Goal: Obtain resource: Download file/media

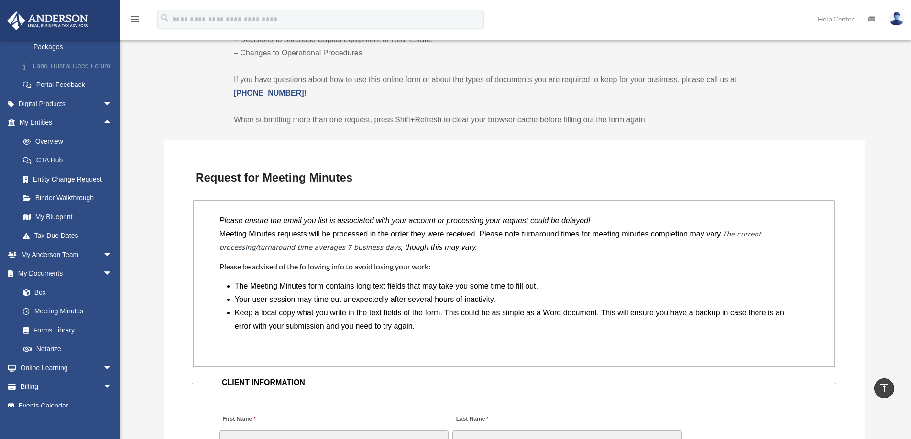
scroll to position [239, 0]
click at [104, 111] on span "arrow_drop_down" at bounding box center [112, 101] width 19 height 20
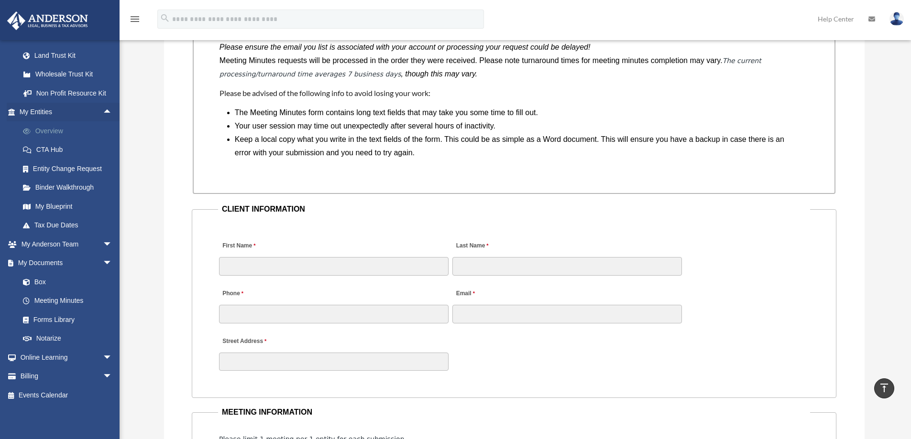
scroll to position [813, 0]
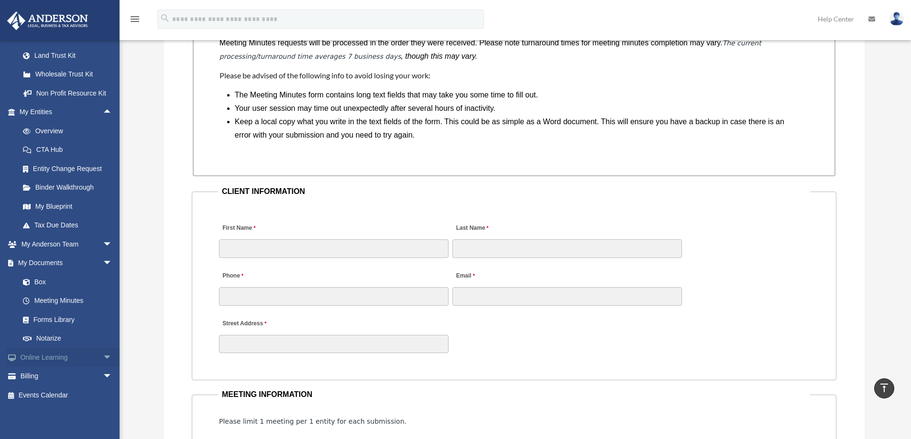
click at [103, 357] on span "arrow_drop_down" at bounding box center [112, 358] width 19 height 20
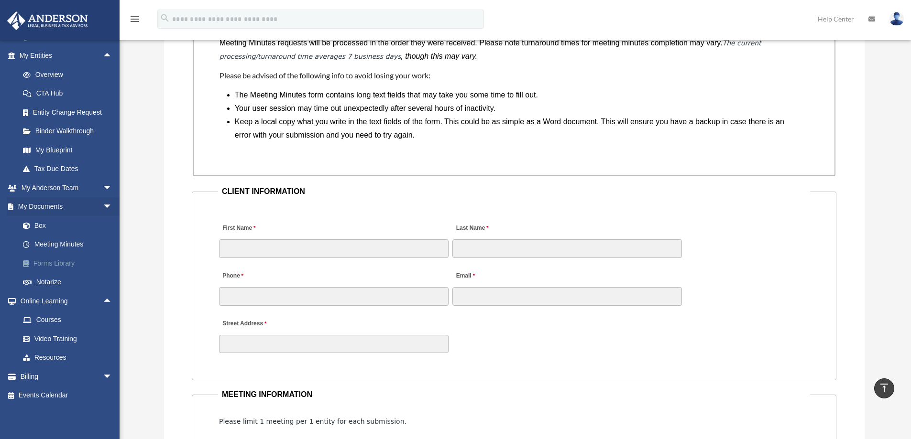
scroll to position [440, 0]
click at [43, 358] on link "Resources" at bounding box center [69, 358] width 113 height 19
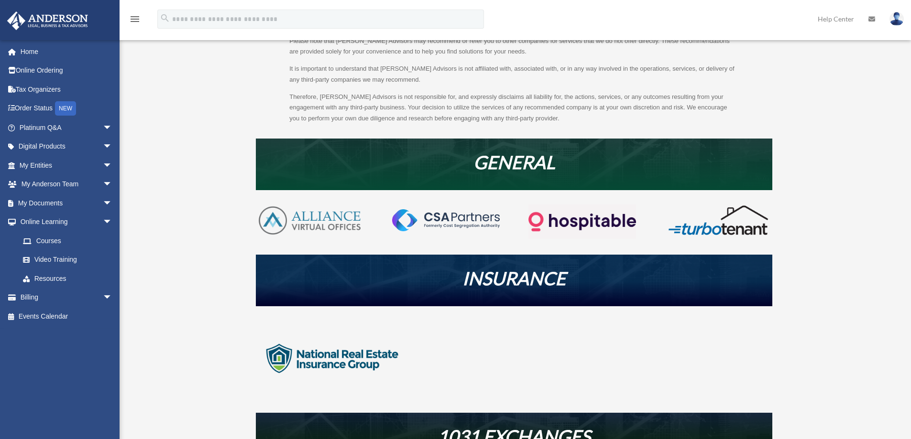
scroll to position [191, 0]
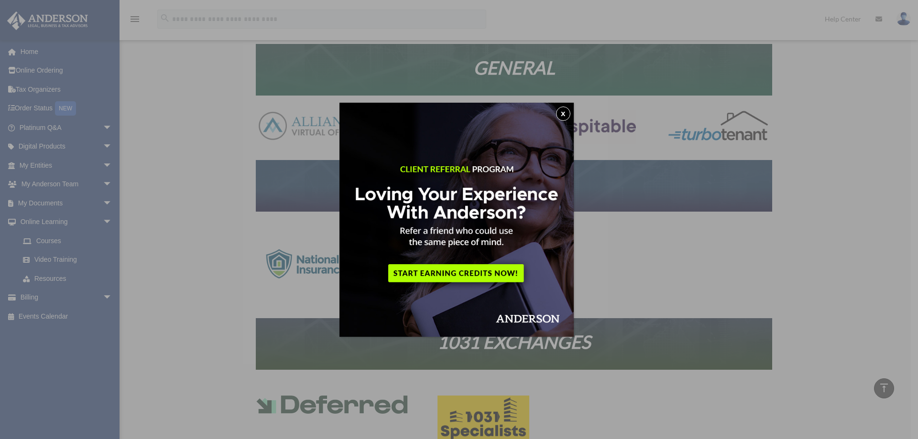
click at [566, 105] on img at bounding box center [456, 220] width 234 height 234
click at [567, 115] on button "x" at bounding box center [563, 114] width 14 height 14
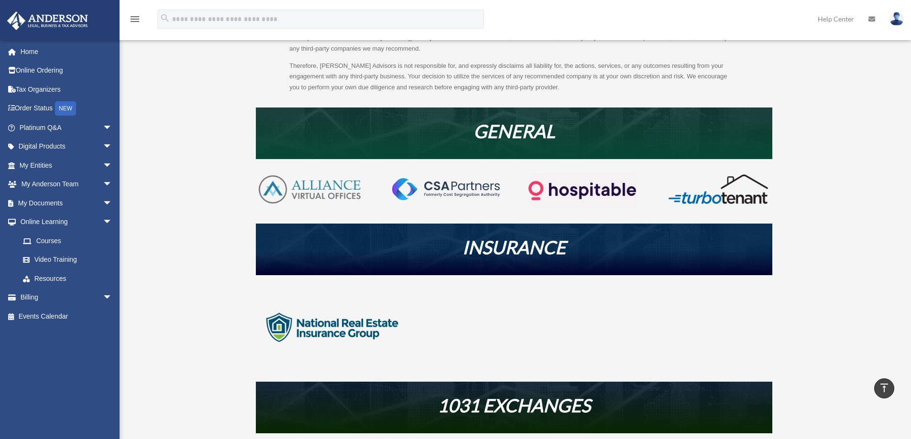
scroll to position [0, 0]
